Goal: Check status: Check status

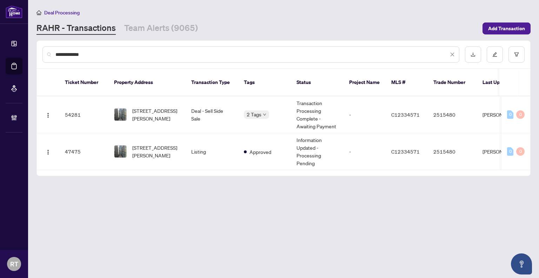
click at [140, 45] on div "**********" at bounding box center [284, 54] width 494 height 27
click at [139, 58] on div "**********" at bounding box center [250, 54] width 417 height 16
click at [140, 52] on input "**********" at bounding box center [251, 55] width 393 height 8
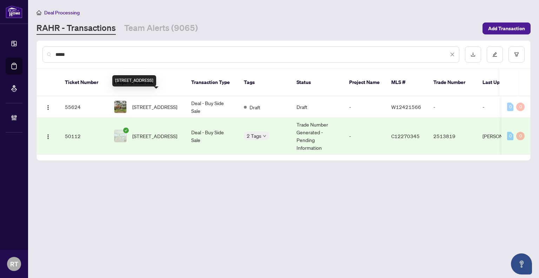
type input "*****"
click at [180, 118] on td "2609-135 East Liberty St, Toronto, Ontario M6K 0G7, Canada" at bounding box center [146, 136] width 77 height 37
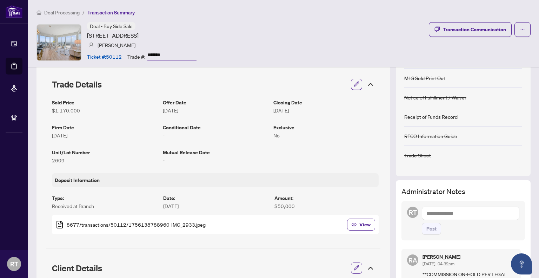
scroll to position [124, 0]
click at [449, 29] on div "Transaction Communication" at bounding box center [474, 29] width 63 height 11
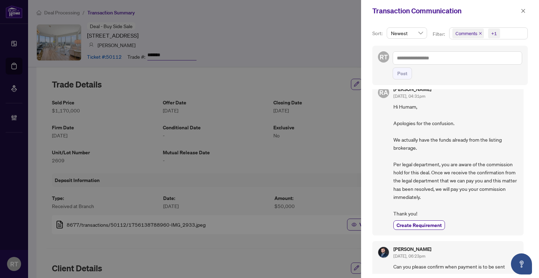
scroll to position [0, 0]
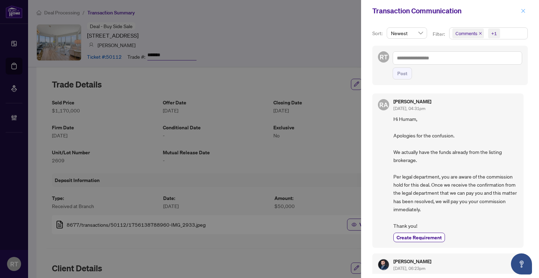
click at [522, 9] on icon "close" at bounding box center [524, 11] width 4 height 4
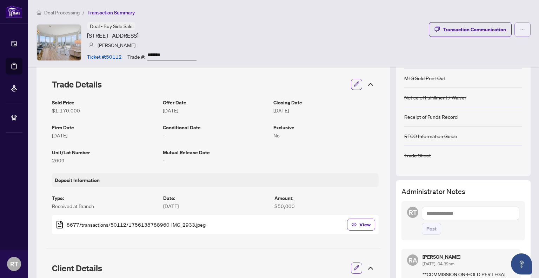
click at [520, 28] on icon "ellipsis" at bounding box center [522, 29] width 5 height 5
click at [369, 33] on div "Deal - Buy Side Sale [STREET_ADDRESS] [PERSON_NAME] Ticket #: 50112 Trade #: **…" at bounding box center [284, 42] width 494 height 40
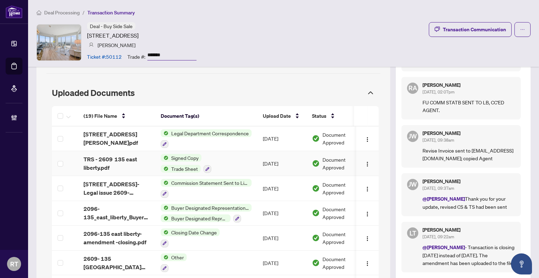
scroll to position [720, 0]
click at [243, 129] on div "Legal Department Correspondence" at bounding box center [206, 138] width 91 height 19
click at [133, 130] on span "[STREET_ADDRESS][PERSON_NAME]pdf" at bounding box center [117, 138] width 66 height 17
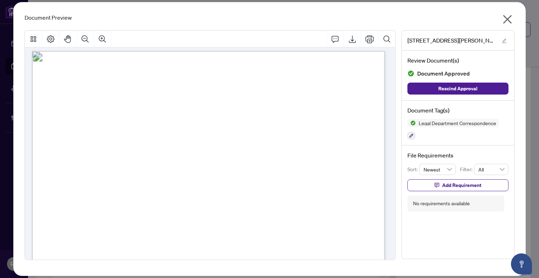
scroll to position [0, 0]
click at [507, 25] on span "button" at bounding box center [507, 21] width 11 height 14
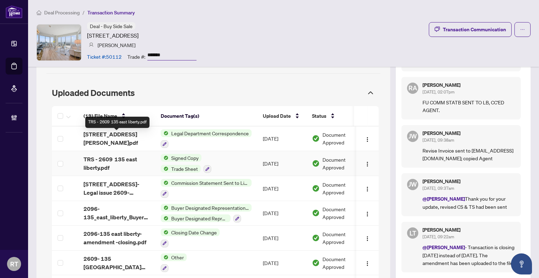
click at [120, 155] on span "TRS - 2609 135 east liberty.pdf" at bounding box center [117, 163] width 66 height 17
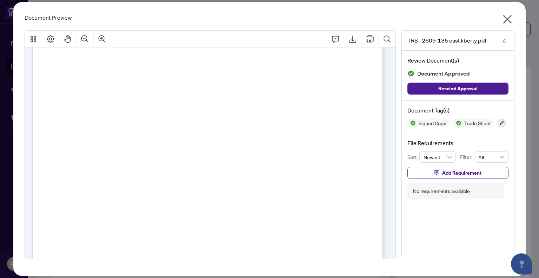
scroll to position [132, 0]
click at [506, 18] on icon "close" at bounding box center [507, 19] width 11 height 11
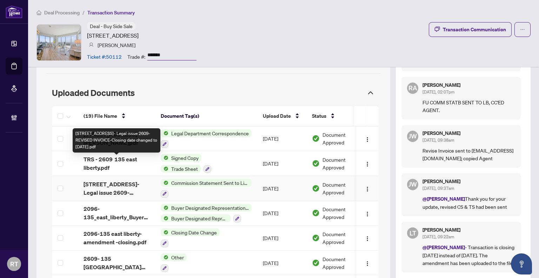
click at [124, 180] on span "[STREET_ADDRESS]- Legal issue 2609-REVISED INVOICE-Closing date changed to [DAT…" at bounding box center [117, 188] width 66 height 17
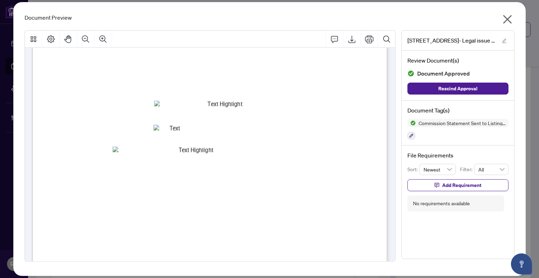
scroll to position [255, 0]
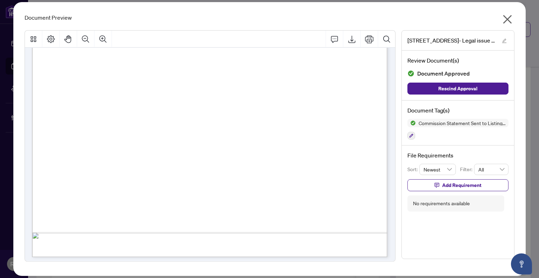
click at [513, 19] on icon "close" at bounding box center [507, 19] width 11 height 11
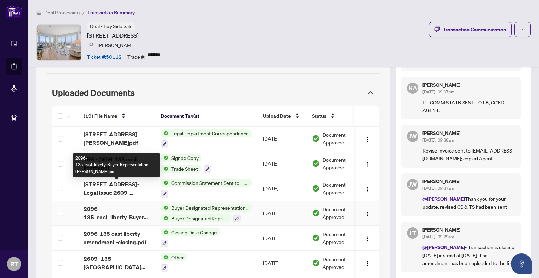
click at [112, 204] on span "2096-135_east_liberty_Buyer_Representation [PERSON_NAME].pdf" at bounding box center [117, 212] width 66 height 17
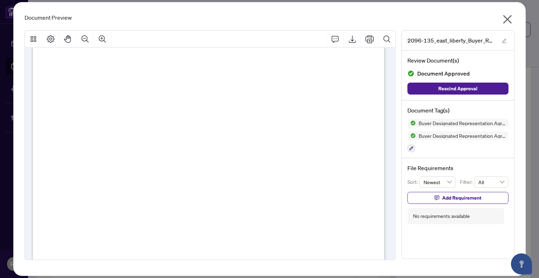
scroll to position [1434, 0]
click at [509, 19] on icon "close" at bounding box center [507, 19] width 11 height 11
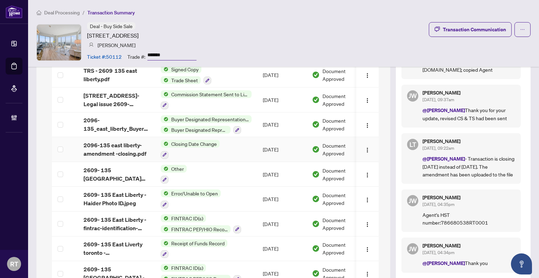
scroll to position [810, 0]
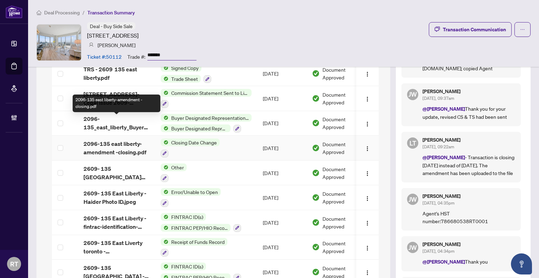
click at [125, 139] on span "2096-135 east liberty-amendment -closing.pdf" at bounding box center [117, 147] width 66 height 17
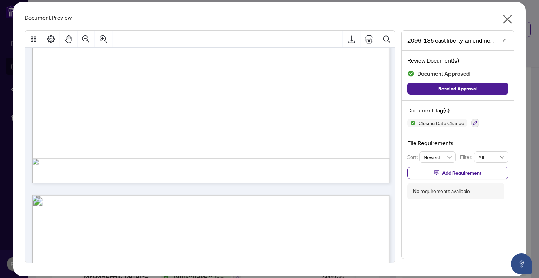
scroll to position [308, 0]
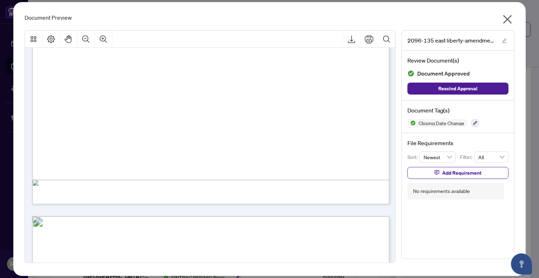
click at [511, 19] on icon "close" at bounding box center [507, 19] width 11 height 11
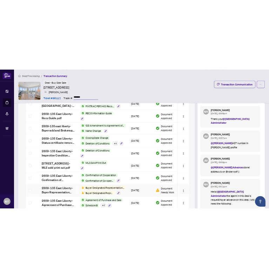
scroll to position [1071, 0]
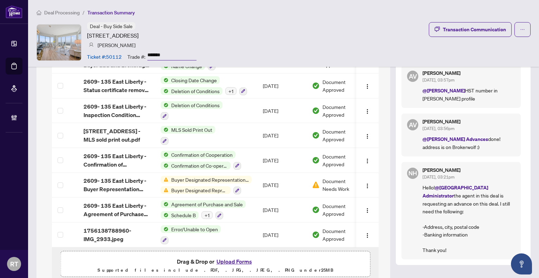
click at [356, 8] on div "Deal Processing / Transaction Summary Deal - Buy Side Sale [STREET_ADDRESS] [PE…" at bounding box center [283, 33] width 511 height 67
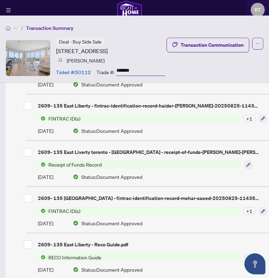
scroll to position [927, 0]
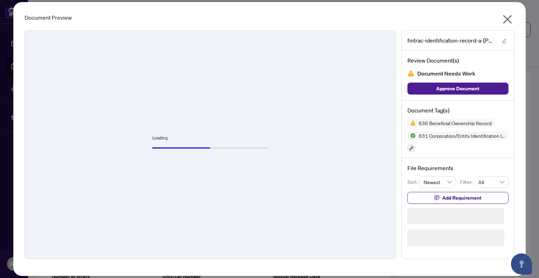
scroll to position [551, 0]
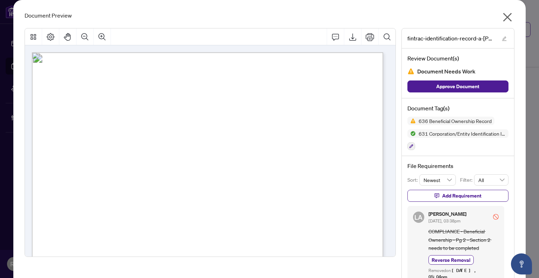
click at [508, 19] on icon "close" at bounding box center [507, 17] width 11 height 11
